Goal: Transaction & Acquisition: Purchase product/service

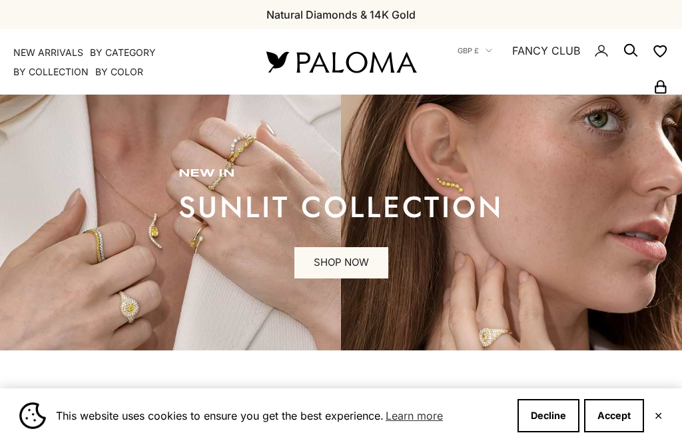
click at [616, 432] on button "Accept" at bounding box center [614, 415] width 60 height 33
click at [662, 419] on button "✕" at bounding box center [658, 415] width 9 height 8
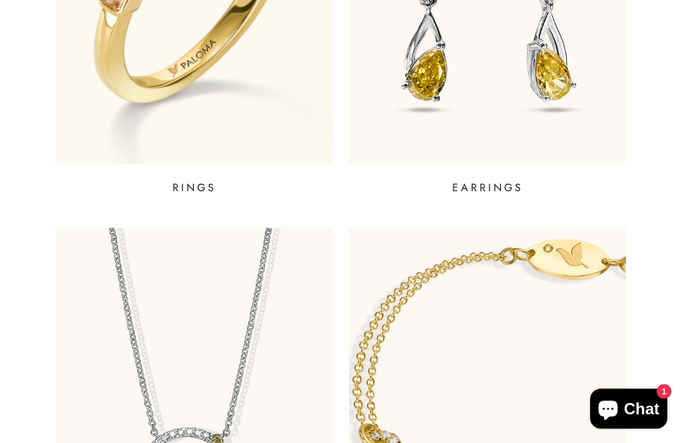
scroll to position [684, 0]
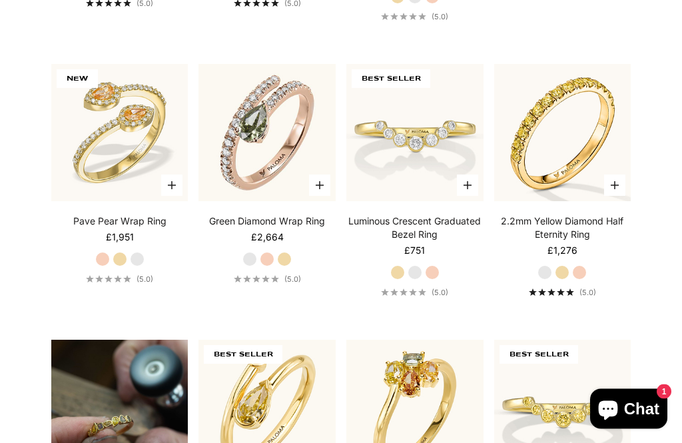
scroll to position [616, 0]
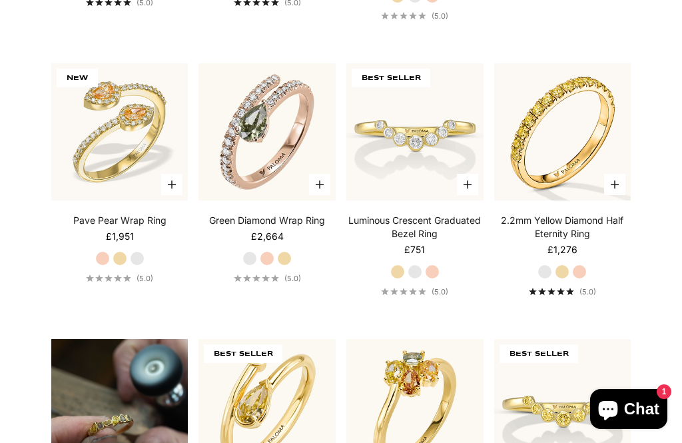
click at [544, 279] on label "White Gold" at bounding box center [544, 271] width 15 height 15
click at [593, 149] on img at bounding box center [562, 132] width 150 height 150
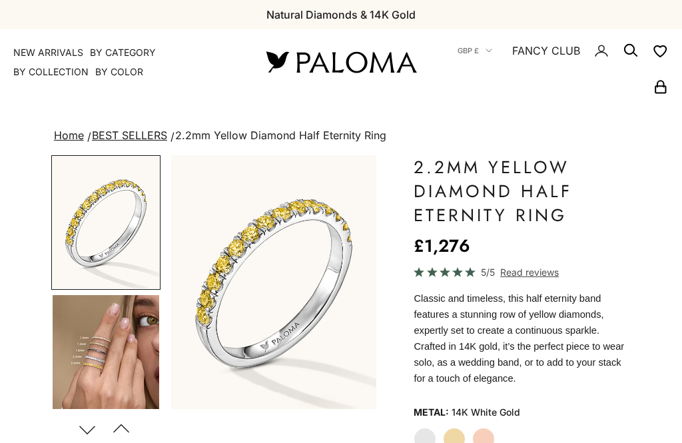
scroll to position [179, 0]
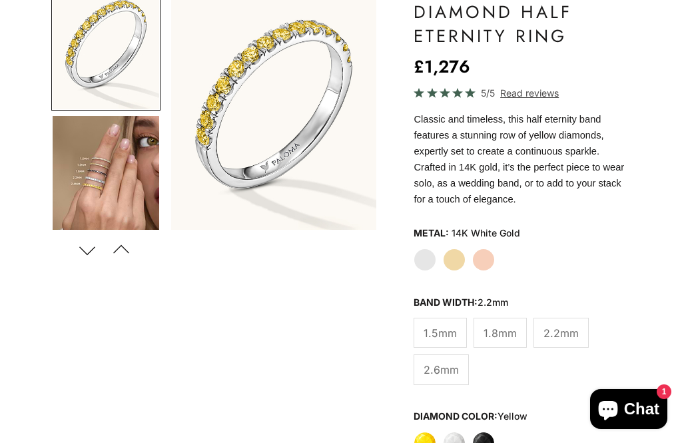
click at [445, 335] on span "1.5mm" at bounding box center [439, 332] width 33 height 17
click at [448, 329] on span "1.5mm" at bounding box center [439, 332] width 33 height 17
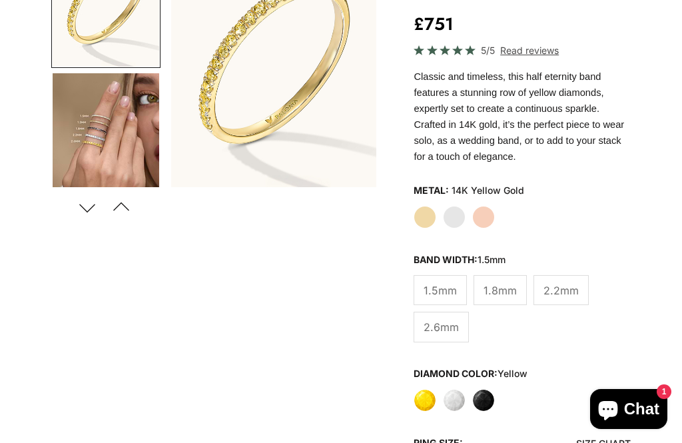
scroll to position [222, 0]
click at [452, 333] on span "2.6mm" at bounding box center [440, 326] width 35 height 17
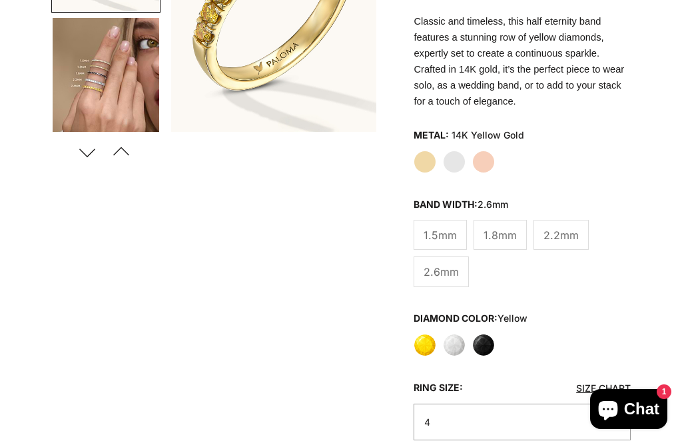
scroll to position [277, 0]
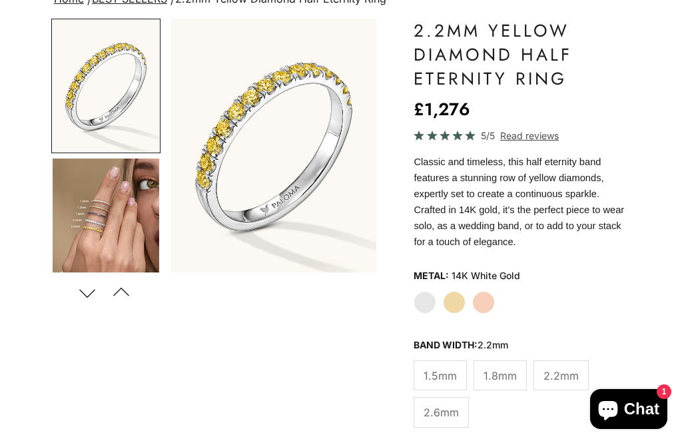
scroll to position [179, 0]
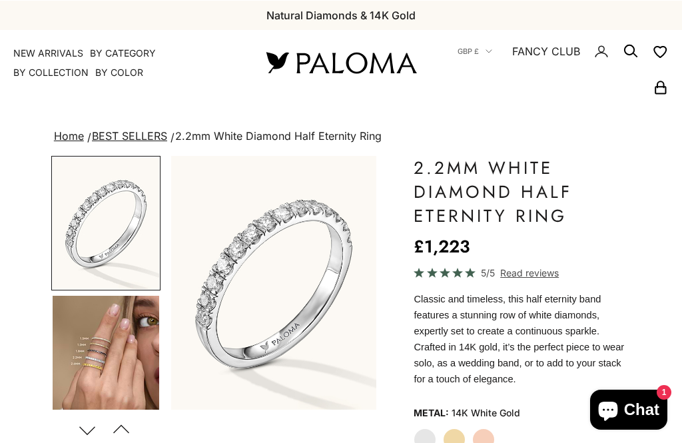
scroll to position [73, 0]
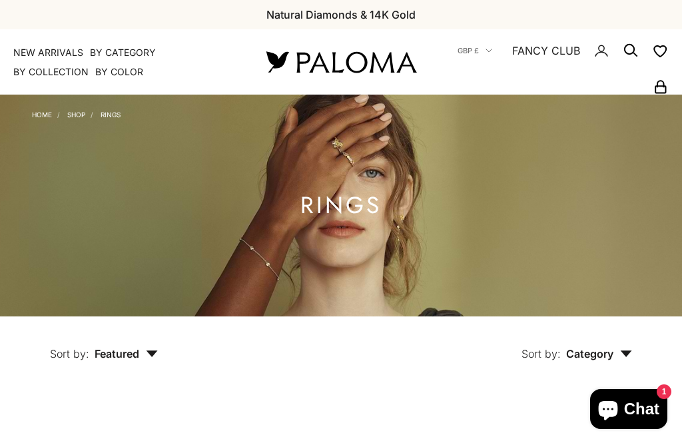
scroll to position [658, 0]
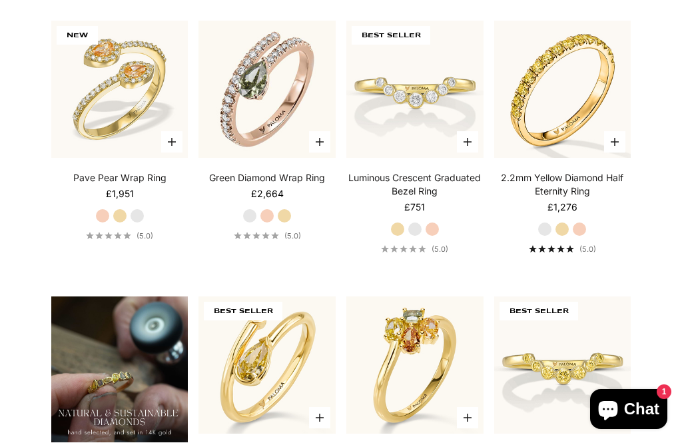
click at [291, 223] on label "Yellow Gold" at bounding box center [284, 215] width 15 height 15
click at [288, 223] on label "Yellow Gold" at bounding box center [284, 215] width 15 height 15
click at [283, 153] on img at bounding box center [267, 89] width 150 height 150
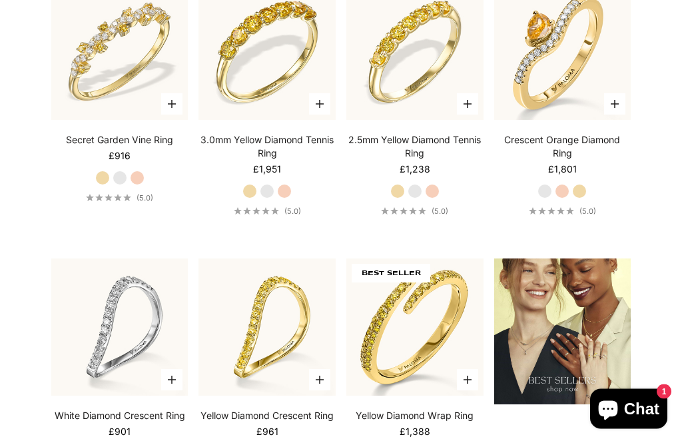
scroll to position [1247, 0]
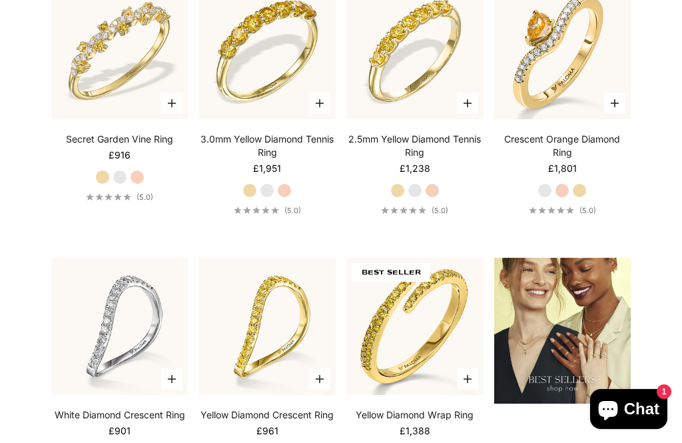
click at [290, 57] on img at bounding box center [267, 50] width 150 height 150
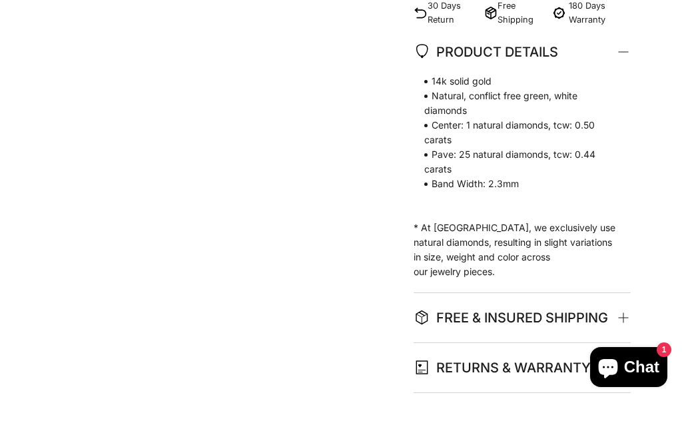
scroll to position [594, 0]
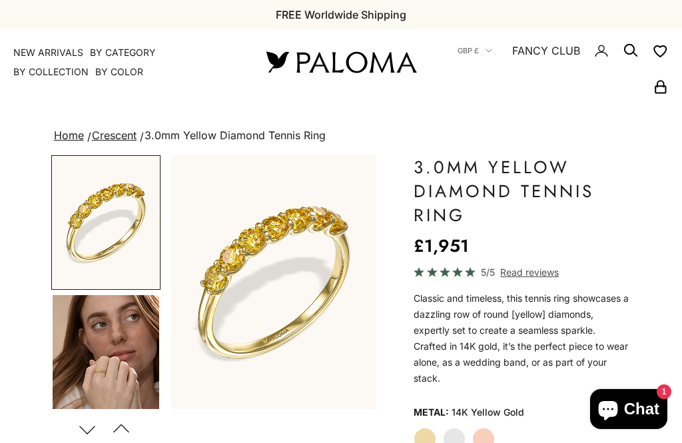
scroll to position [146, 0]
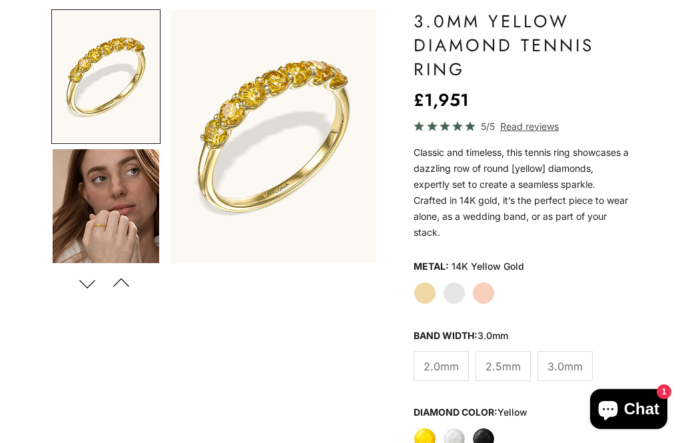
click at [461, 296] on label "White Gold" at bounding box center [454, 293] width 23 height 23
click at [458, 442] on label "White" at bounding box center [454, 438] width 23 height 23
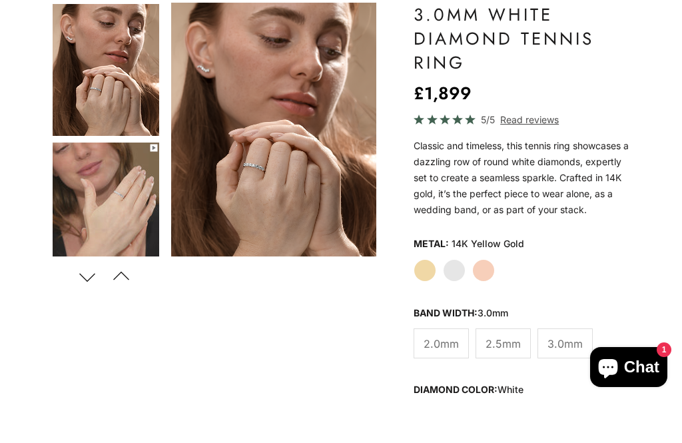
scroll to position [153, 0]
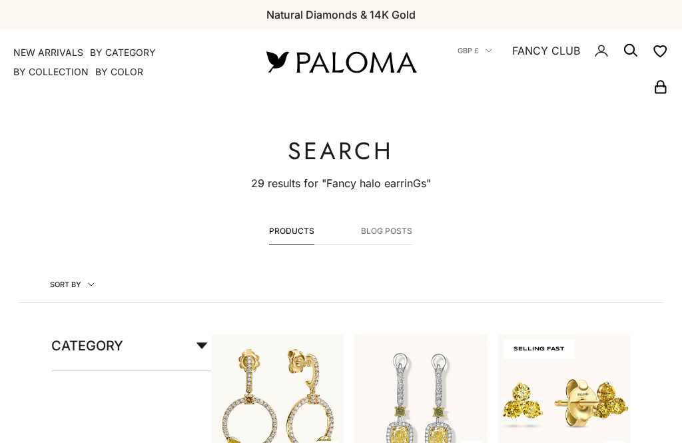
scroll to position [133, 0]
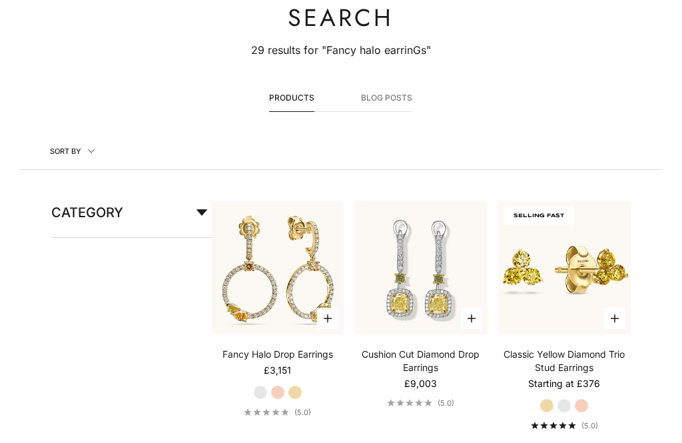
click at [300, 267] on img at bounding box center [277, 267] width 146 height 146
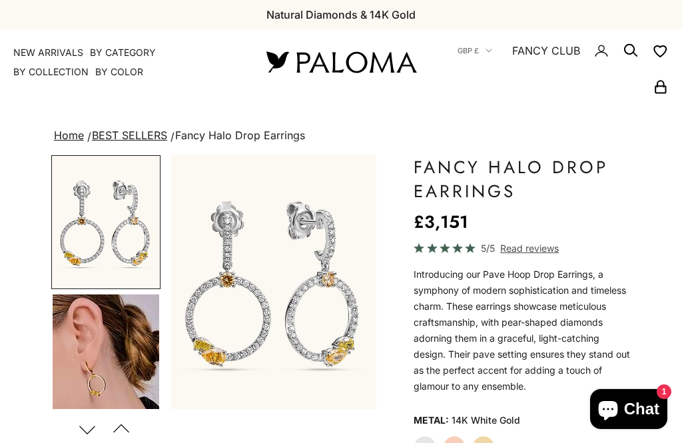
click at [93, 348] on img "Go to item 4" at bounding box center [106, 360] width 106 height 133
